Goal: Navigation & Orientation: Find specific page/section

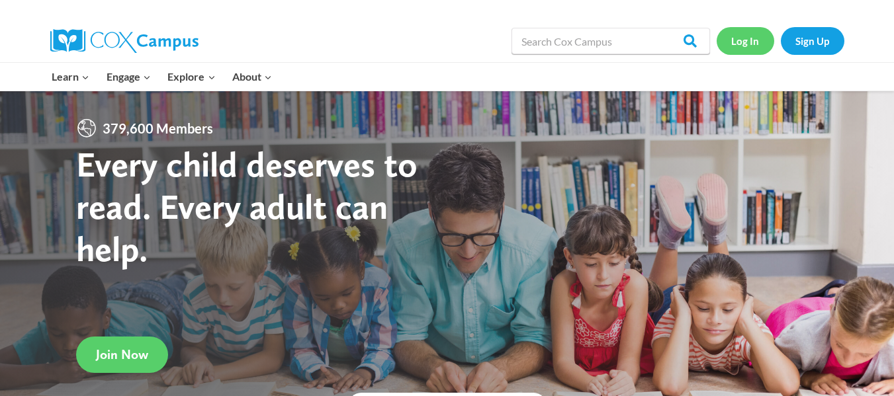
click at [741, 38] on link "Log In" at bounding box center [746, 40] width 58 height 27
click at [747, 50] on link "Log In" at bounding box center [746, 40] width 58 height 27
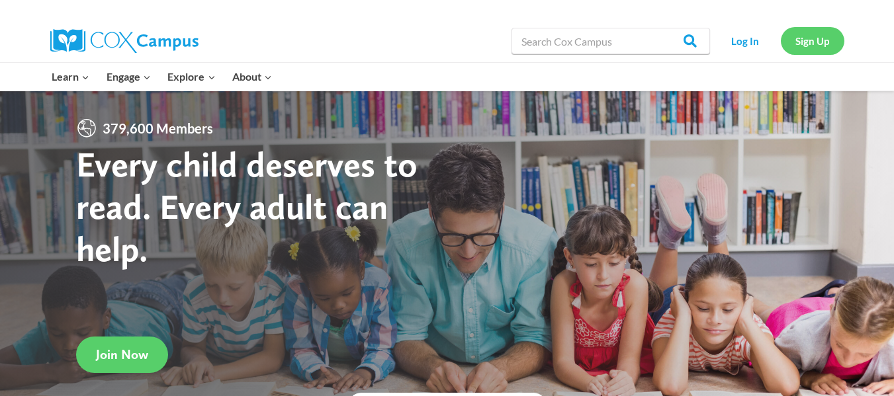
drag, startPoint x: 0, startPoint y: 0, endPoint x: 803, endPoint y: 39, distance: 803.8
click at [803, 39] on link "Sign Up" at bounding box center [813, 40] width 64 height 27
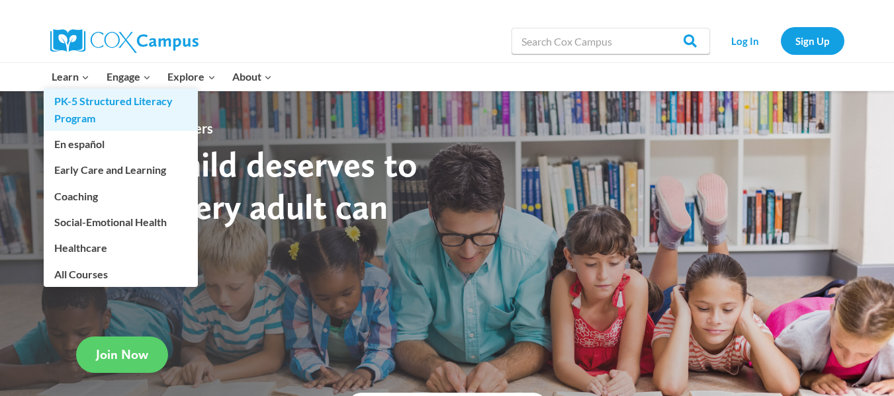
click at [93, 103] on link "PK-5 Structured Literacy Program" at bounding box center [121, 110] width 154 height 42
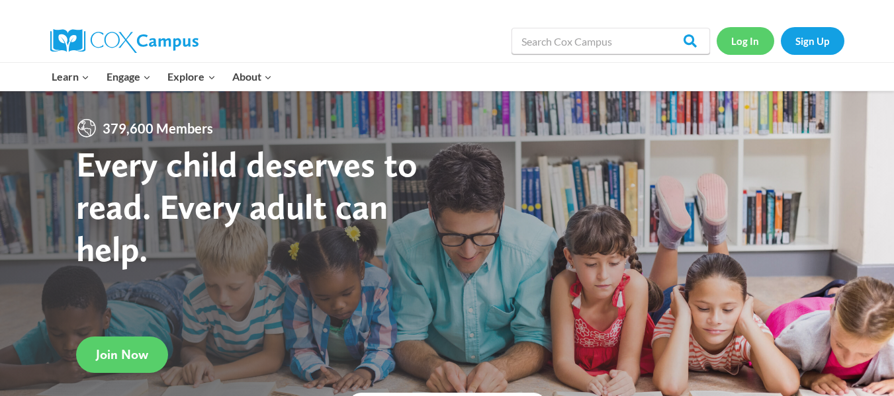
click at [753, 45] on link "Log In" at bounding box center [746, 40] width 58 height 27
